Goal: Browse casually: Explore the website without a specific task or goal

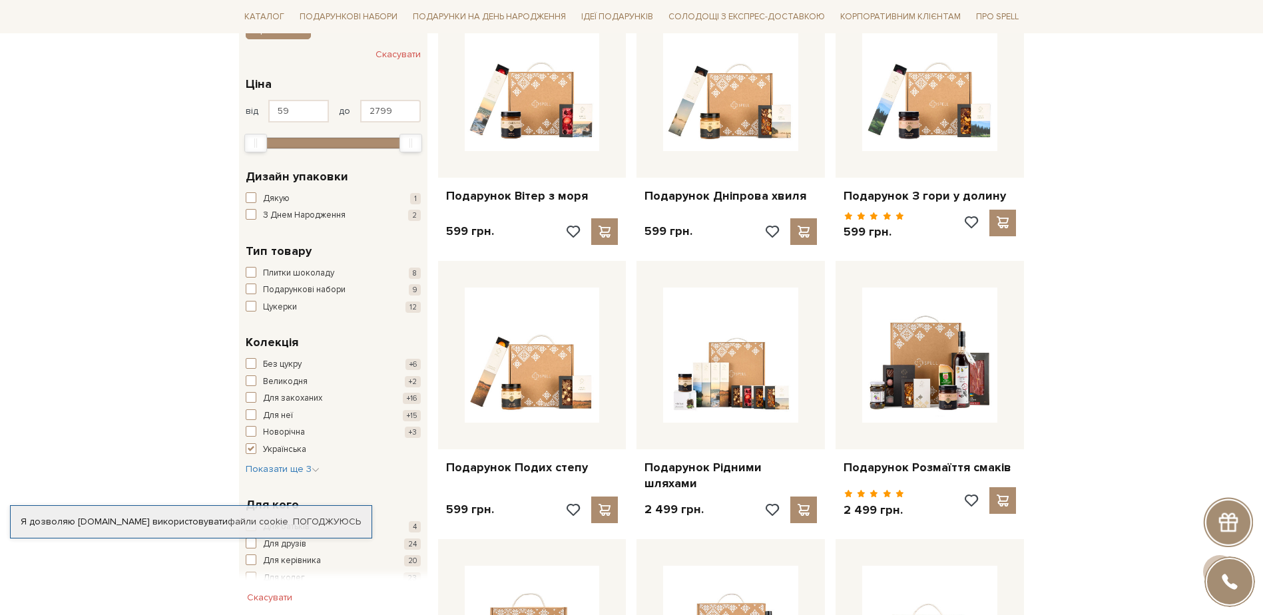
scroll to position [400, 0]
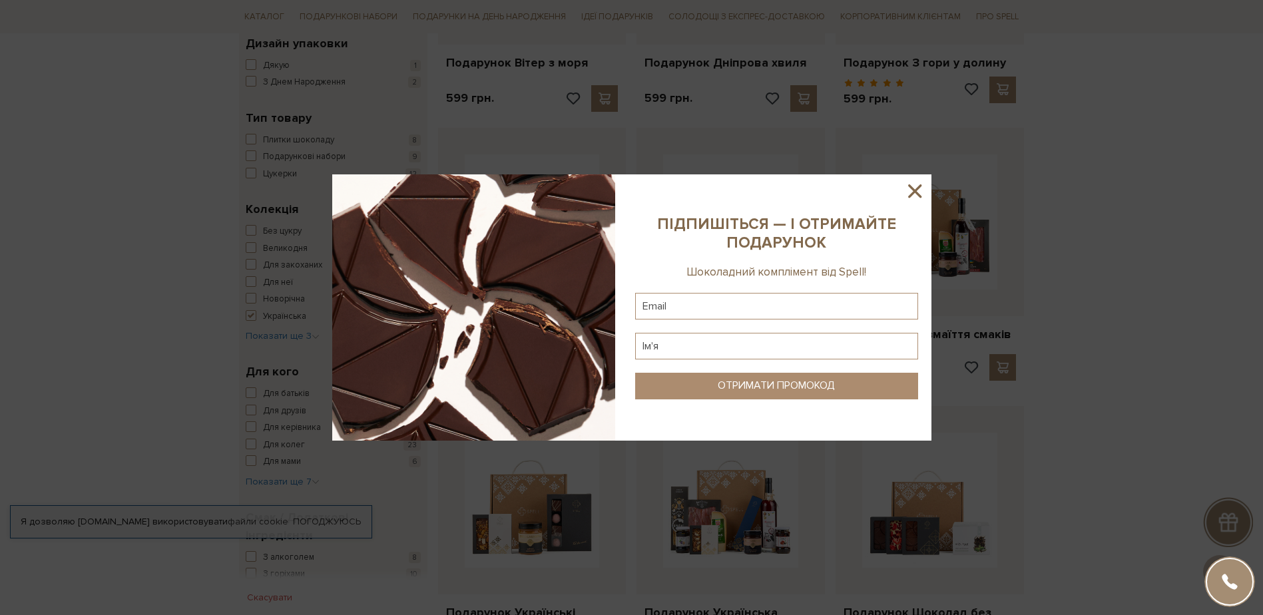
click at [910, 186] on icon at bounding box center [914, 190] width 13 height 13
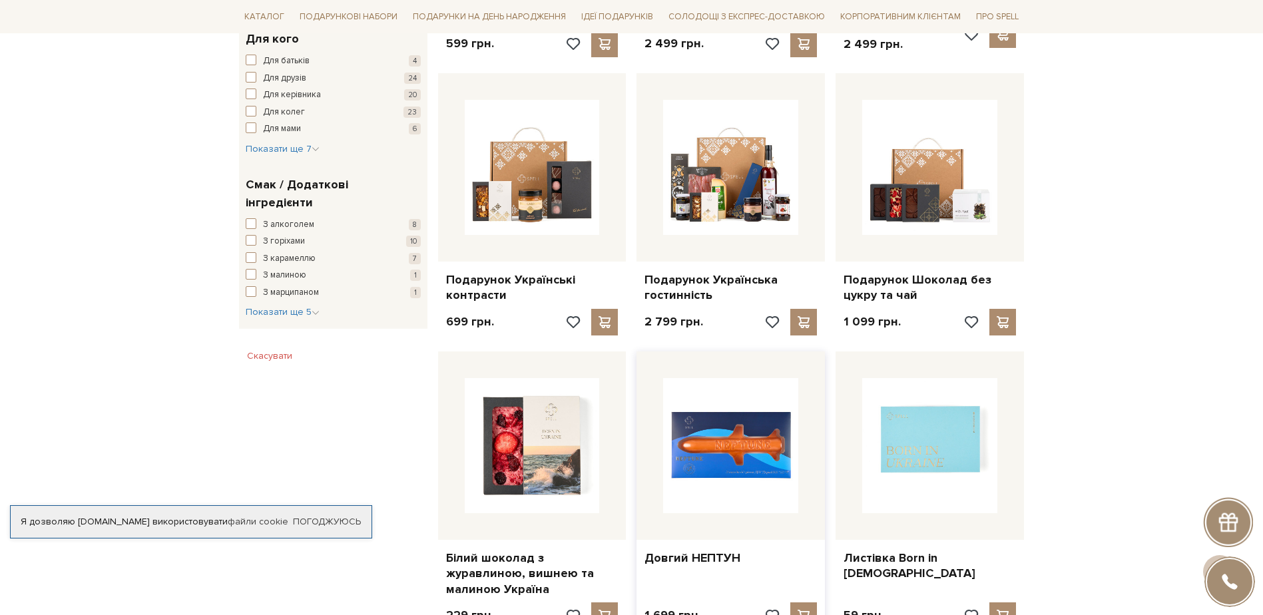
scroll to position [932, 0]
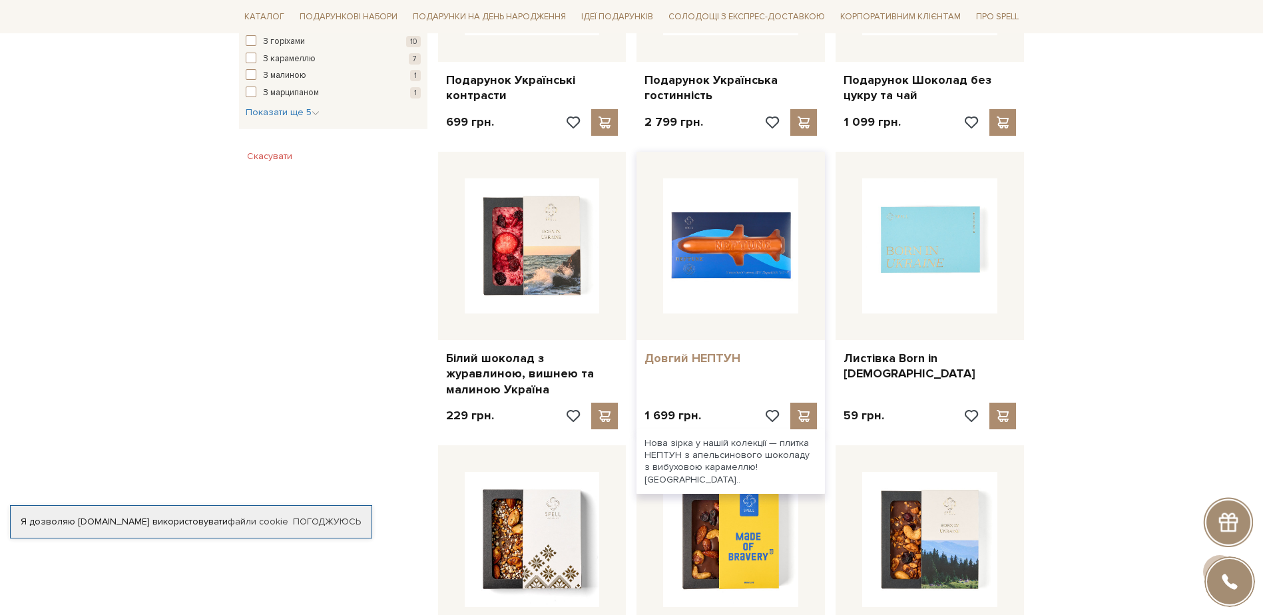
click at [708, 351] on link "Довгий НЕПТУН" at bounding box center [731, 358] width 172 height 15
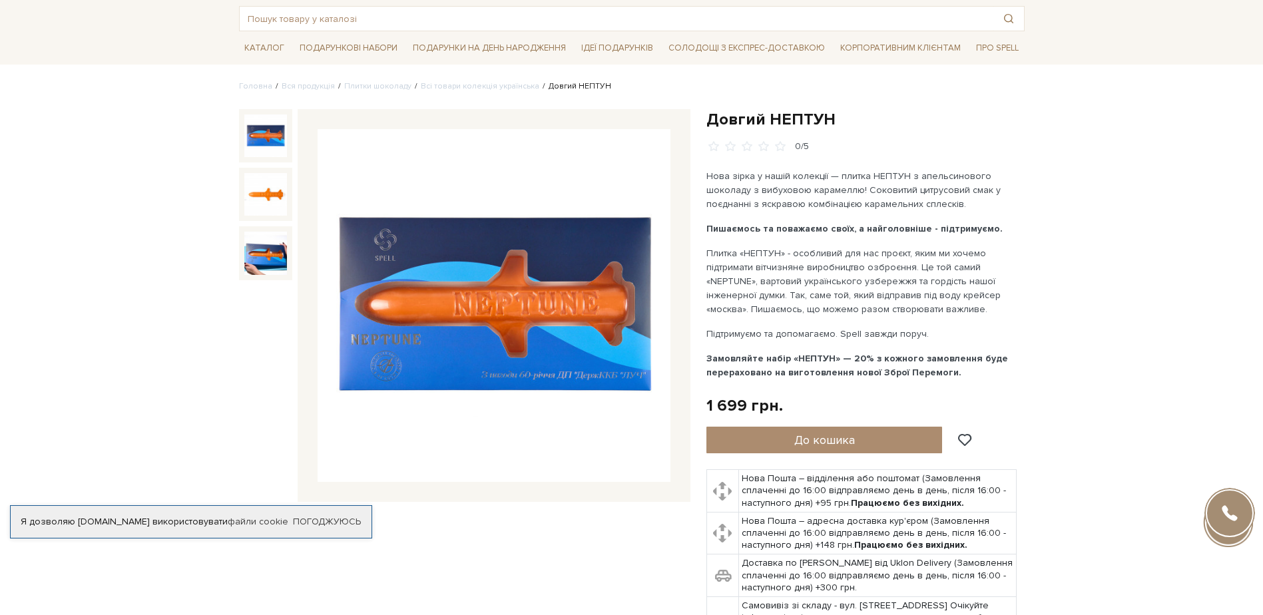
scroll to position [133, 0]
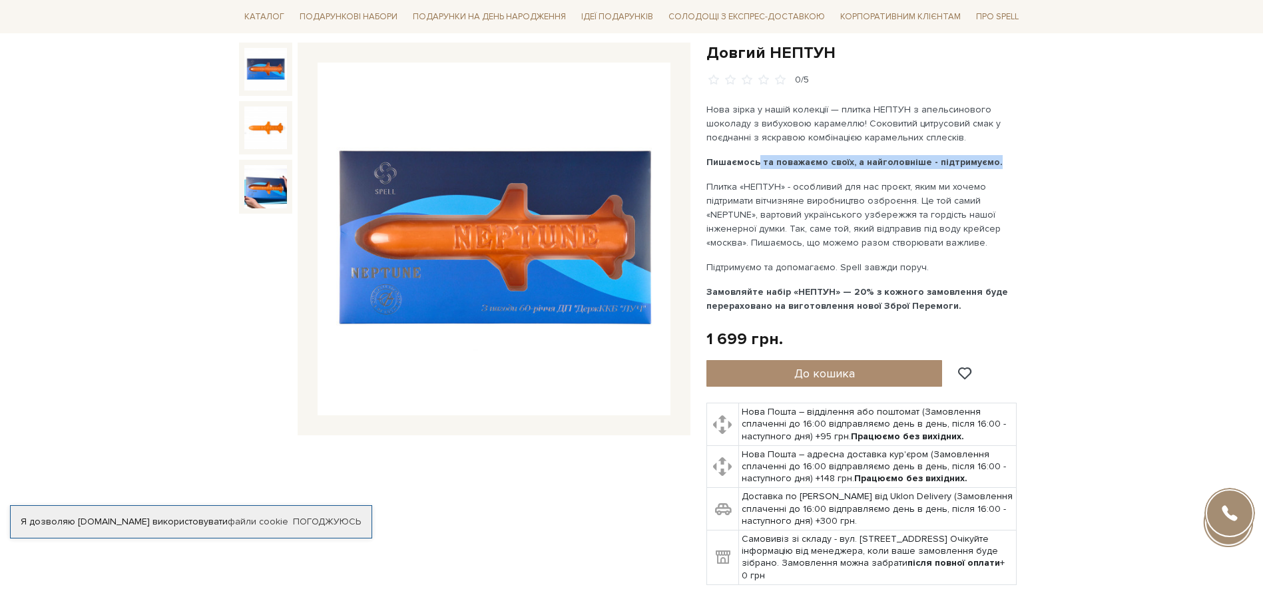
drag, startPoint x: 758, startPoint y: 162, endPoint x: 1028, endPoint y: 162, distance: 270.3
click at [1028, 162] on div "Довгий НЕПТУН 0/5" at bounding box center [865, 322] width 334 height 559
click at [273, 73] on img at bounding box center [265, 69] width 43 height 43
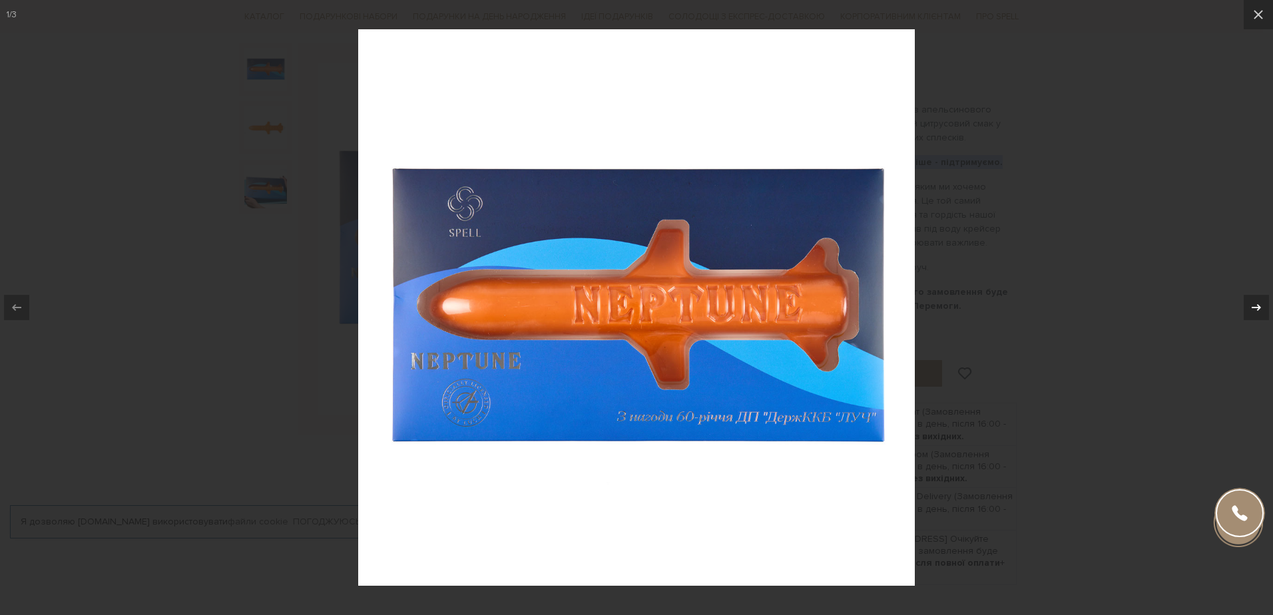
click at [1259, 309] on icon at bounding box center [1256, 307] width 9 height 7
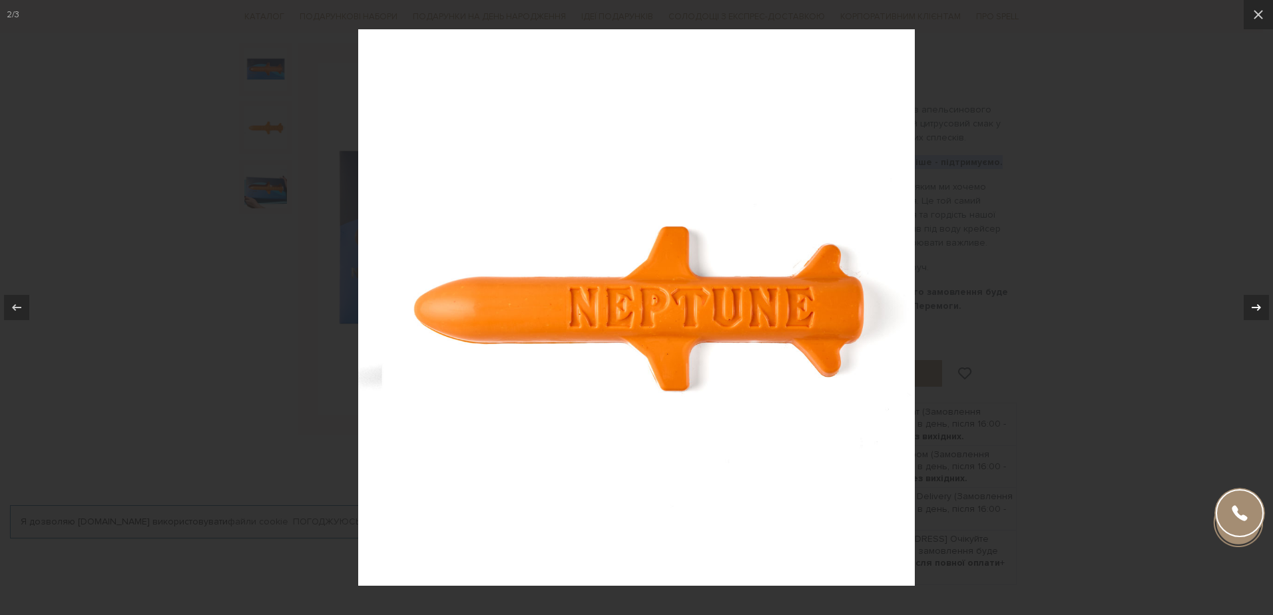
click at [1254, 308] on icon at bounding box center [1257, 308] width 16 height 16
click at [1262, 18] on icon at bounding box center [1258, 14] width 9 height 9
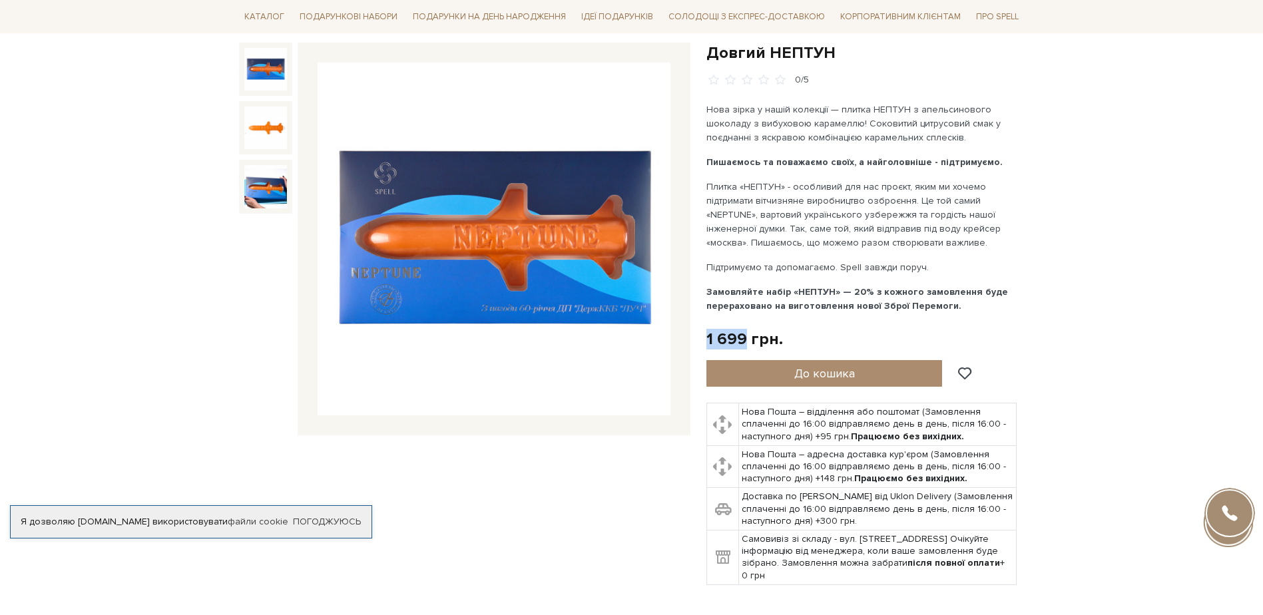
drag, startPoint x: 728, startPoint y: 339, endPoint x: 708, endPoint y: 339, distance: 20.0
click at [708, 339] on div "1 699 грн." at bounding box center [744, 339] width 77 height 21
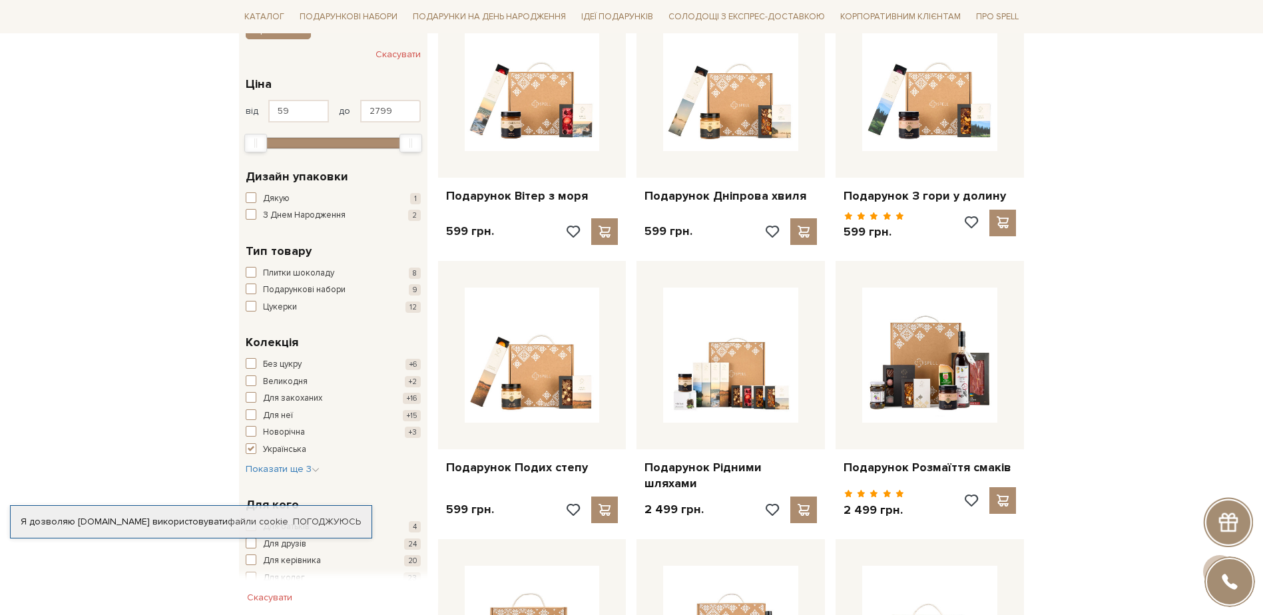
scroll to position [400, 0]
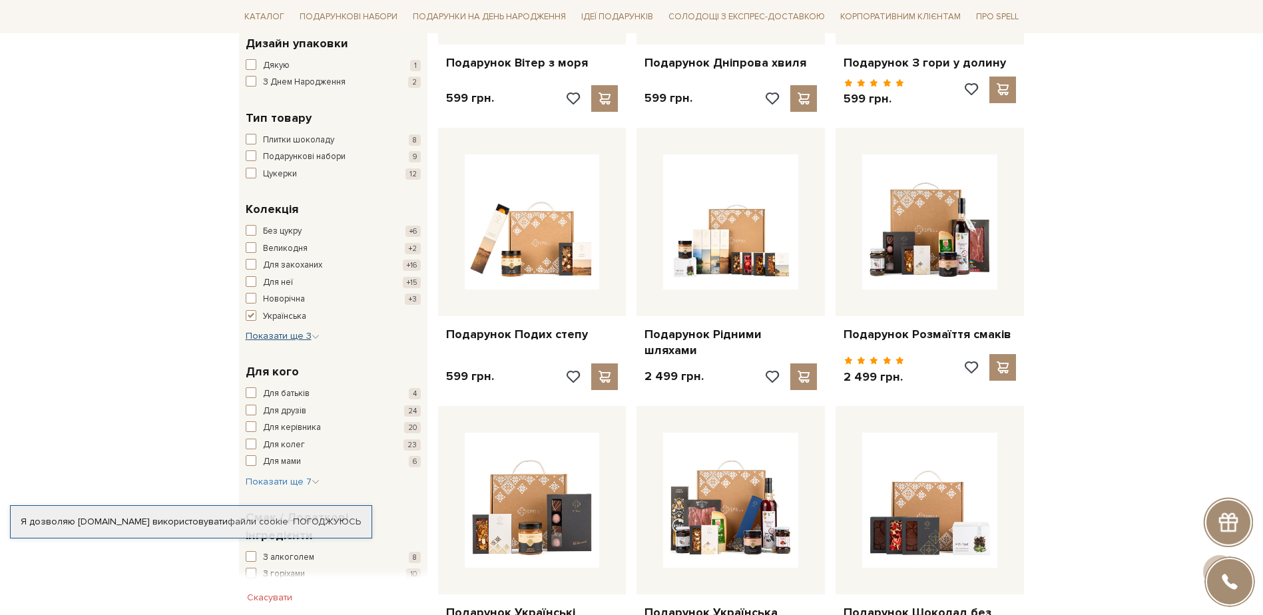
click at [252, 336] on span "Показати ще 3" at bounding box center [283, 335] width 74 height 11
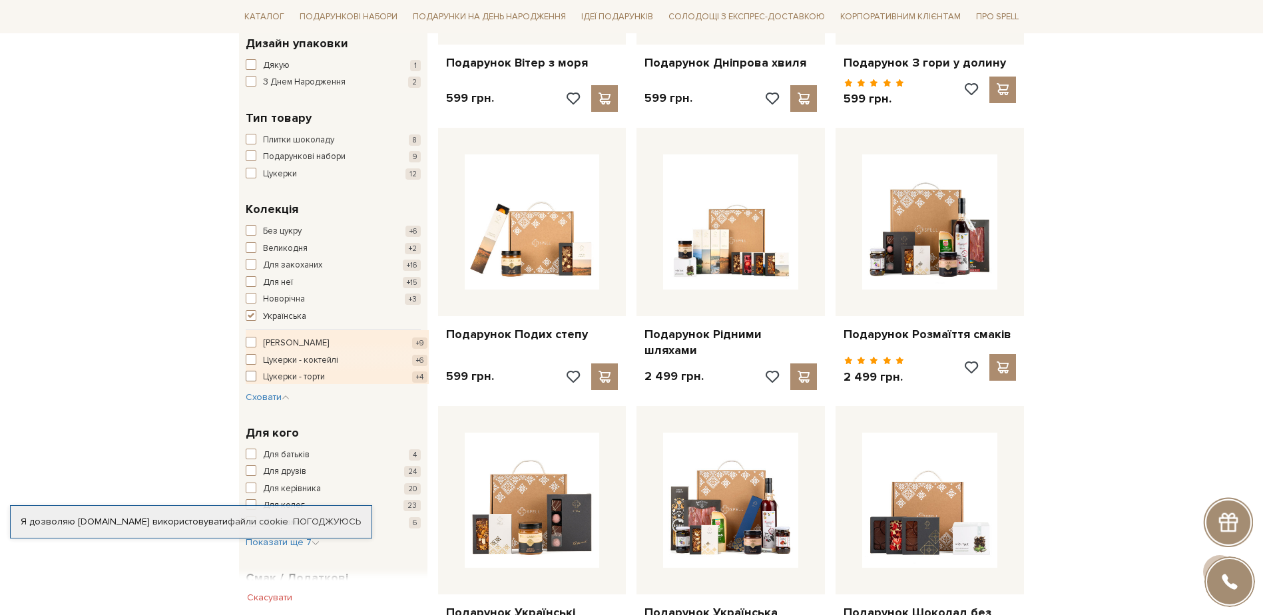
click at [251, 376] on span "button" at bounding box center [251, 376] width 11 height 11
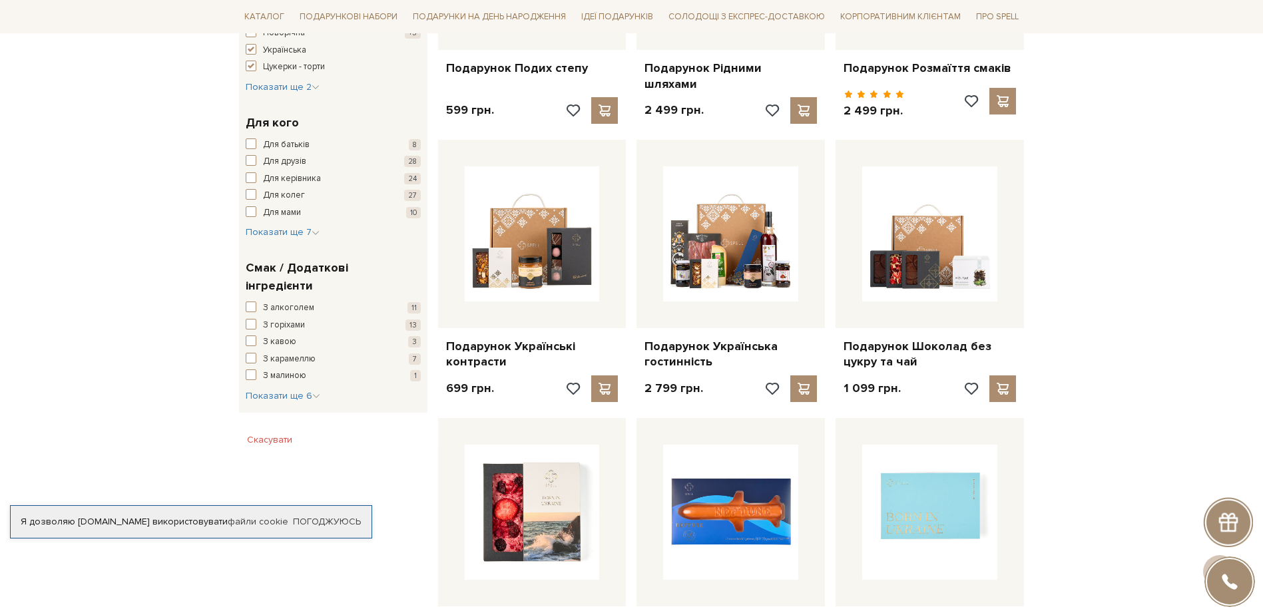
scroll to position [466, 0]
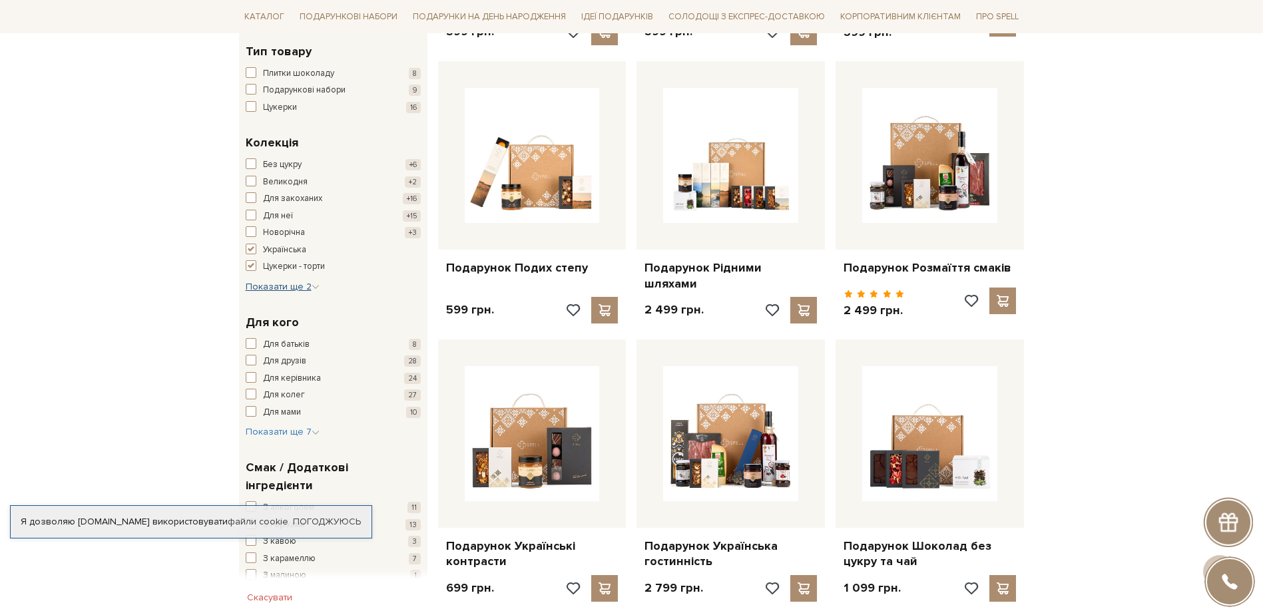
click at [268, 287] on span "Показати ще 2" at bounding box center [283, 286] width 74 height 11
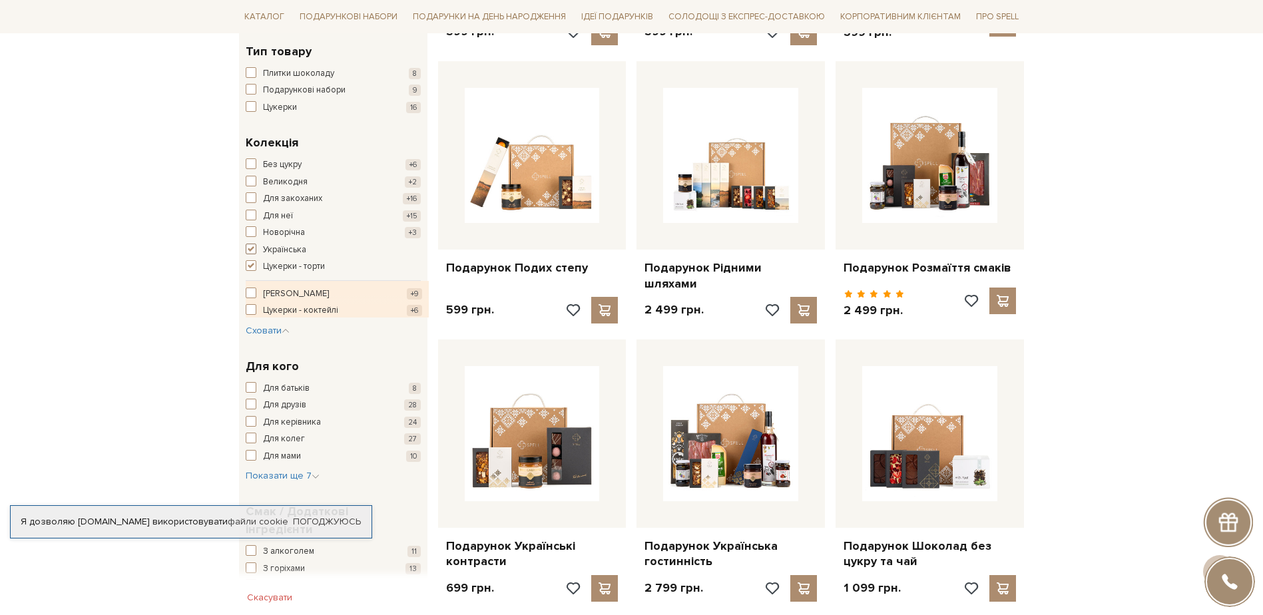
click at [250, 251] on span "button" at bounding box center [251, 249] width 11 height 11
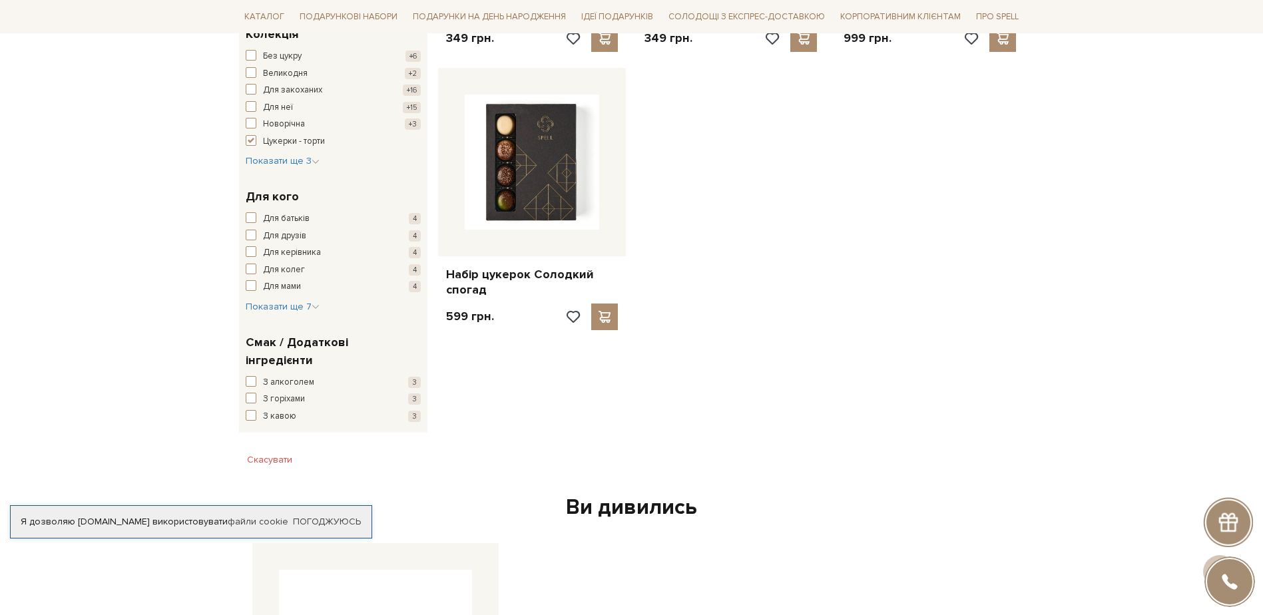
scroll to position [133, 0]
